Goal: Understand process/instructions: Learn about a topic

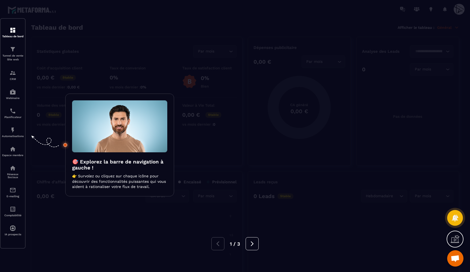
click at [48, 33] on div at bounding box center [235, 136] width 470 height 272
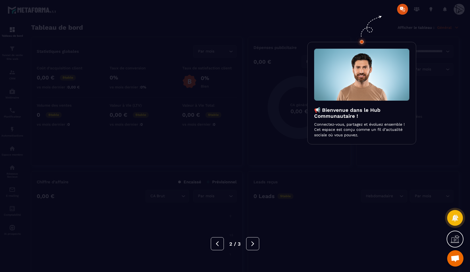
click at [56, 36] on div at bounding box center [235, 136] width 470 height 272
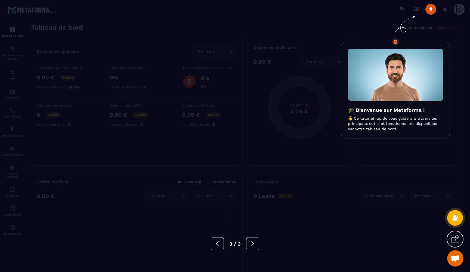
click at [56, 36] on div at bounding box center [235, 136] width 470 height 272
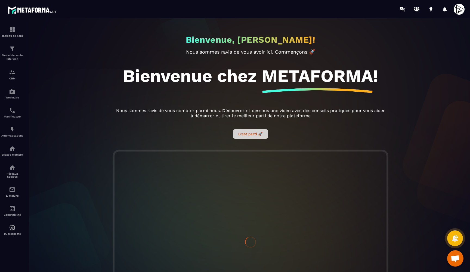
click at [253, 137] on button "C’est parti 🚀" at bounding box center [250, 134] width 35 height 10
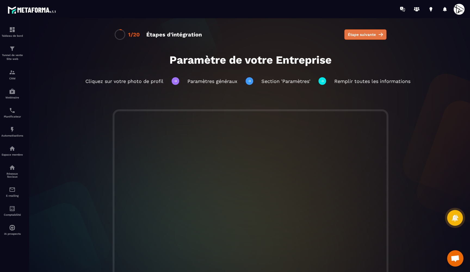
click at [351, 34] on span "Étape suivante" at bounding box center [362, 34] width 28 height 5
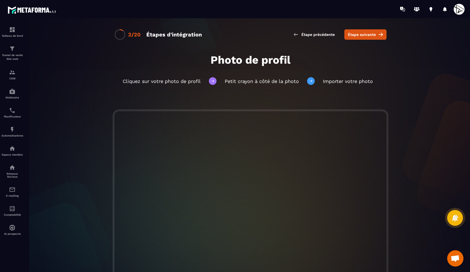
click at [351, 34] on span "Étape suivante" at bounding box center [362, 34] width 28 height 5
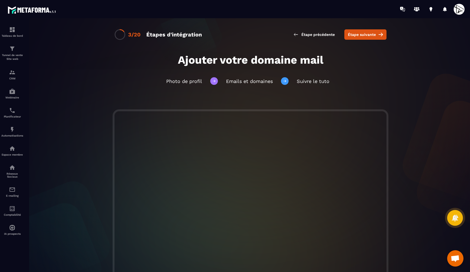
click at [351, 34] on span "Étape suivante" at bounding box center [362, 34] width 28 height 5
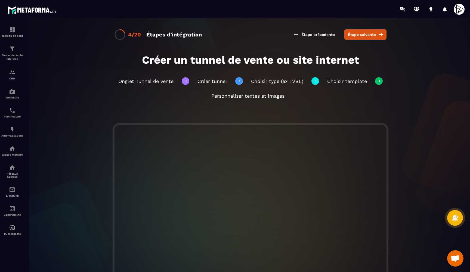
click at [351, 34] on span "Étape suivante" at bounding box center [362, 34] width 28 height 5
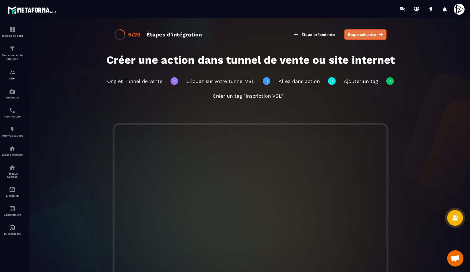
click at [368, 32] on span "Étape suivante" at bounding box center [362, 34] width 28 height 5
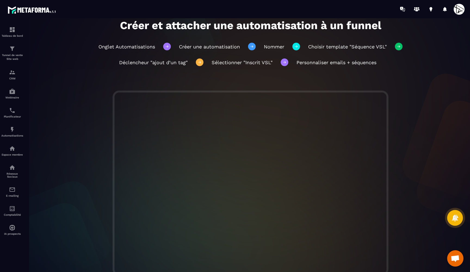
scroll to position [39, 0]
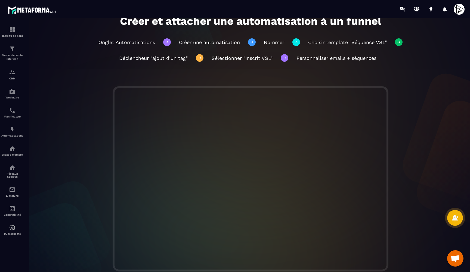
click at [430, 1] on div at bounding box center [267, 9] width 406 height 18
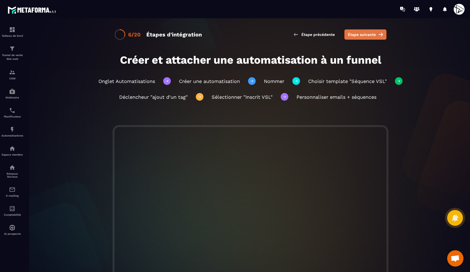
scroll to position [0, 0]
click at [362, 35] on span "Étape suivante" at bounding box center [362, 34] width 28 height 5
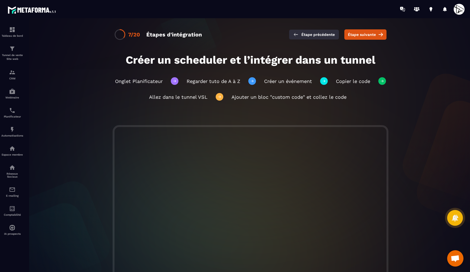
click at [321, 30] on button "Étape précédente" at bounding box center [314, 35] width 50 height 10
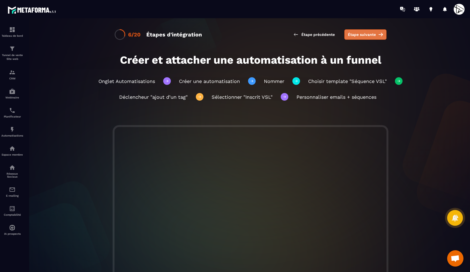
click at [368, 33] on span "Étape suivante" at bounding box center [362, 34] width 28 height 5
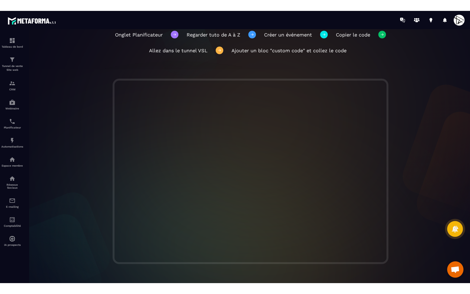
scroll to position [57, 0]
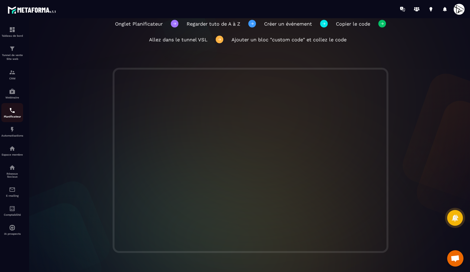
click at [11, 116] on p "Planificateur" at bounding box center [12, 116] width 22 height 3
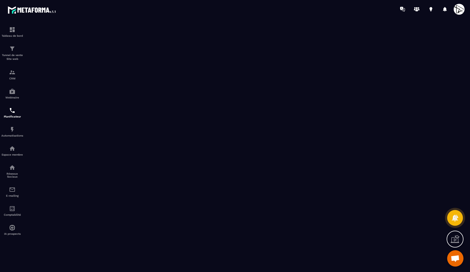
click at [458, 240] on icon at bounding box center [455, 239] width 9 height 9
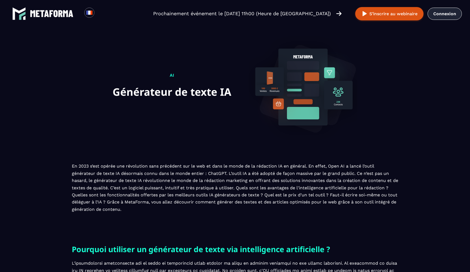
click at [439, 16] on link "Connexion" at bounding box center [444, 14] width 34 height 12
